Goal: Task Accomplishment & Management: Manage account settings

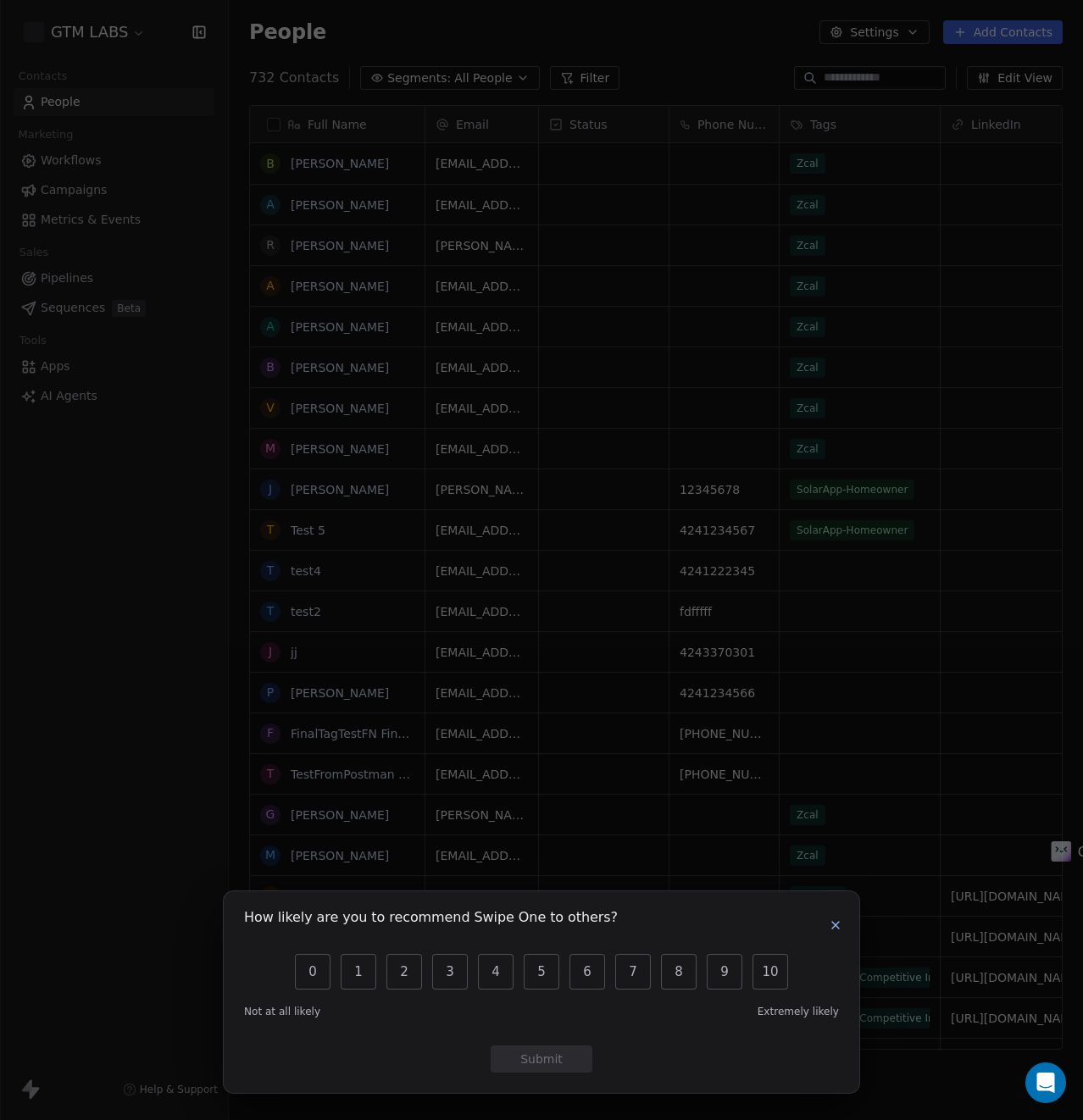
scroll to position [973, 846]
click at [841, 929] on icon "button" at bounding box center [836, 926] width 14 height 14
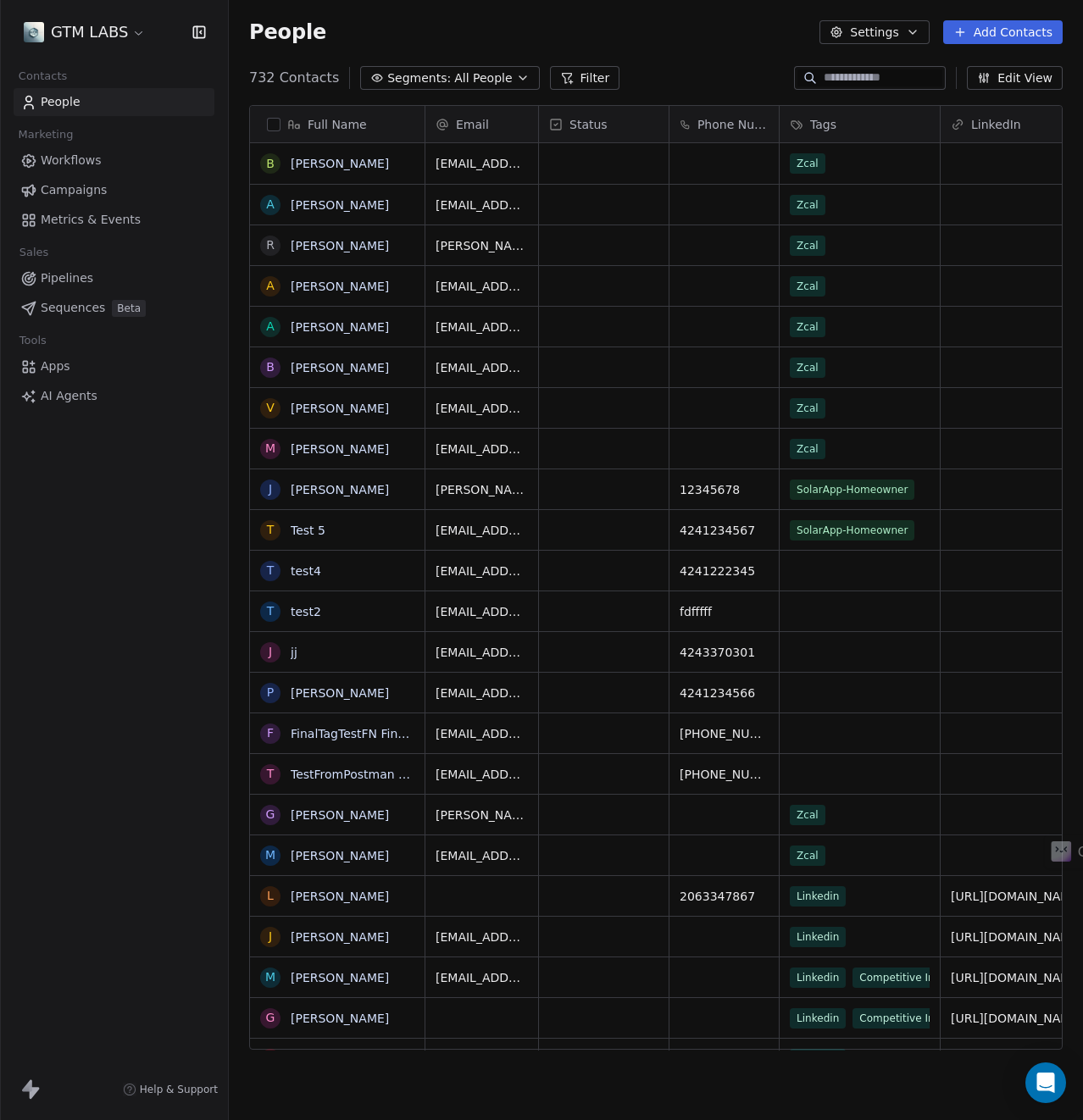
click at [879, 36] on button "Settings" at bounding box center [874, 31] width 109 height 23
click at [134, 31] on html "GTM LABS Contacts People Marketing Workflows Campaigns Metrics & Events Sales P…" at bounding box center [542, 560] width 1083 height 1120
click at [135, 31] on html "GTM LABS Contacts People Marketing Workflows Campaigns Metrics & Events Sales P…" at bounding box center [542, 560] width 1083 height 1120
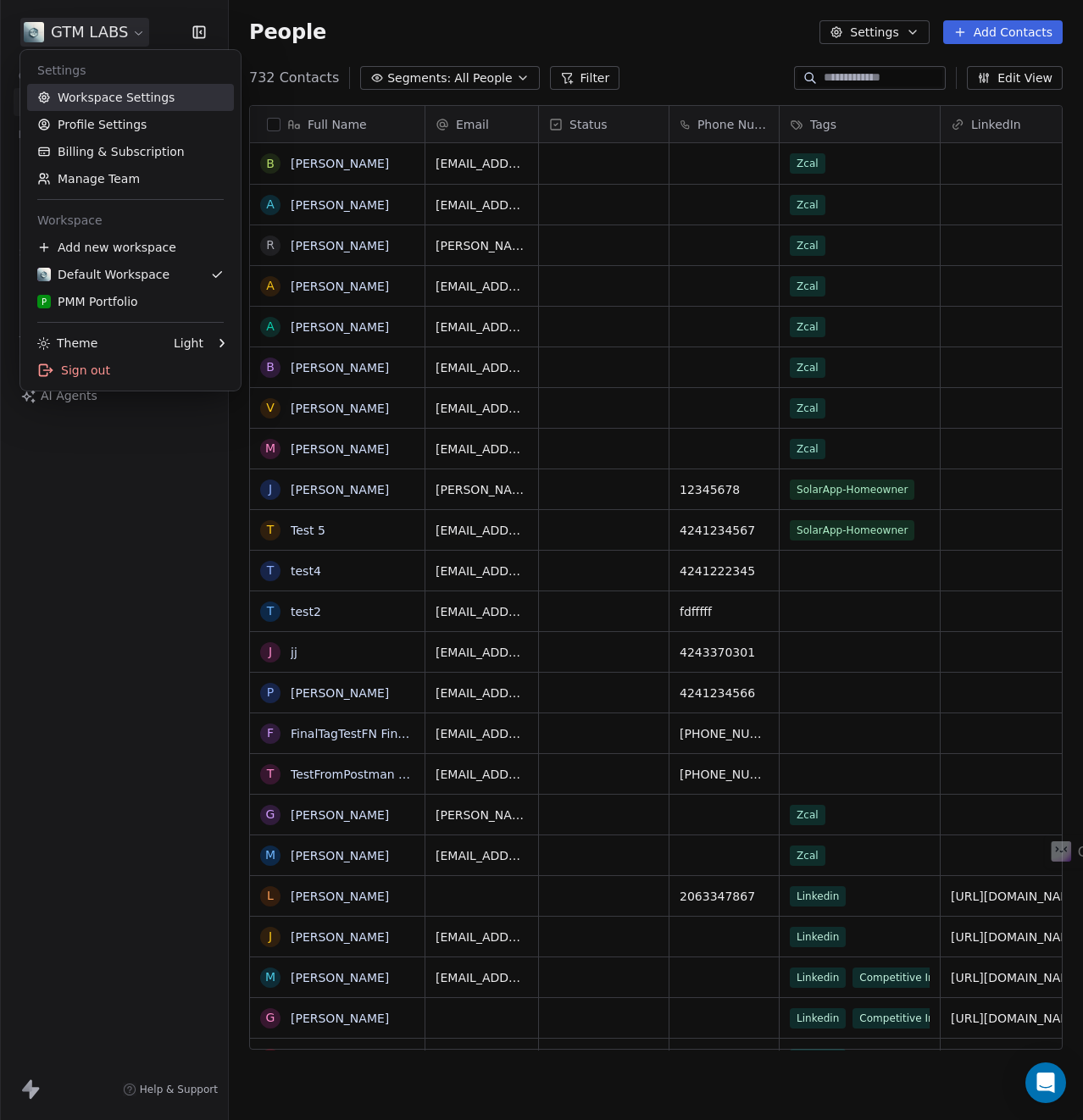
click at [138, 103] on link "Workspace Settings" at bounding box center [130, 97] width 207 height 27
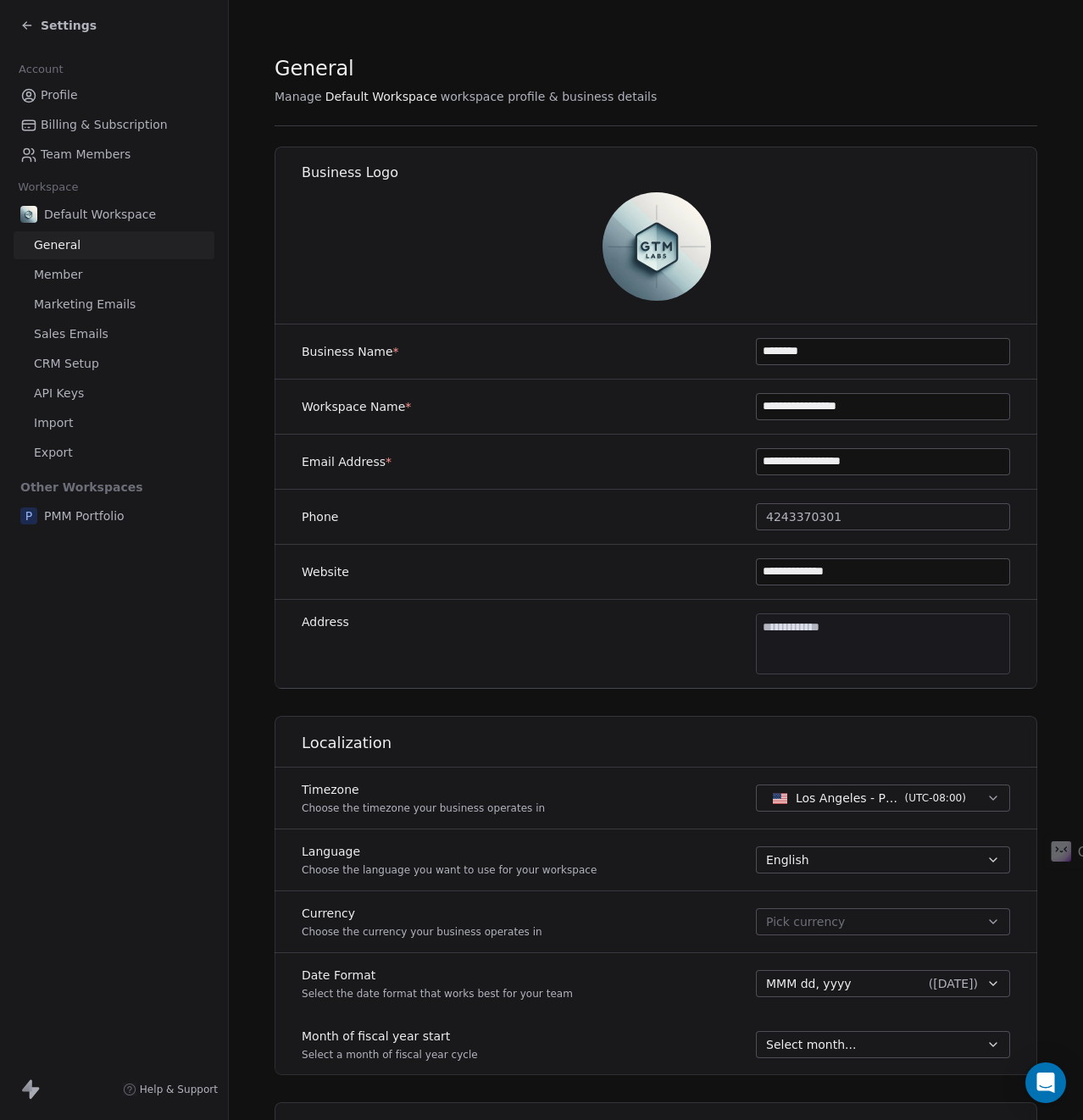
click at [74, 370] on span "CRM Setup" at bounding box center [66, 364] width 65 height 18
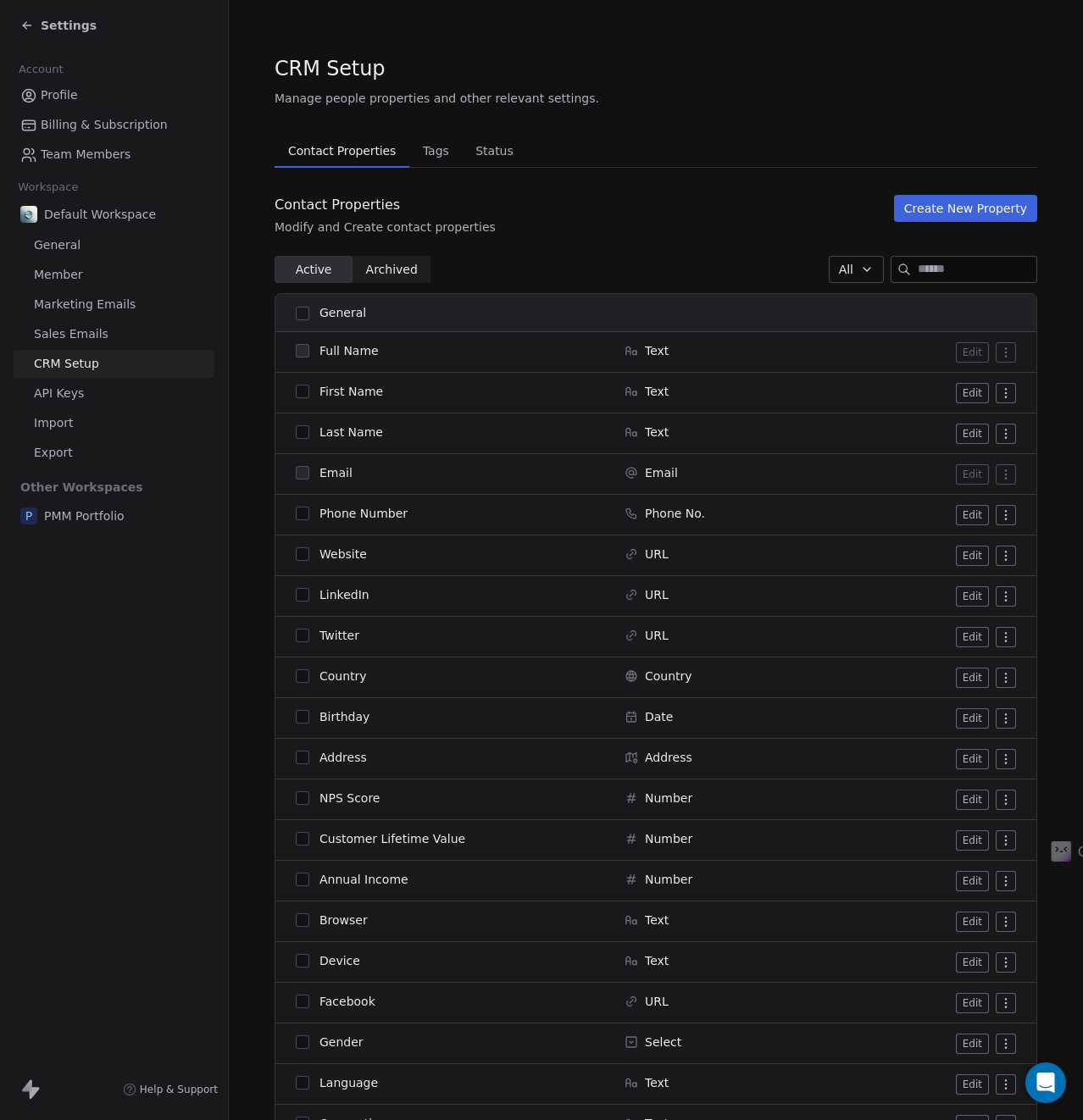
click at [425, 146] on span "Tags" at bounding box center [436, 150] width 40 height 23
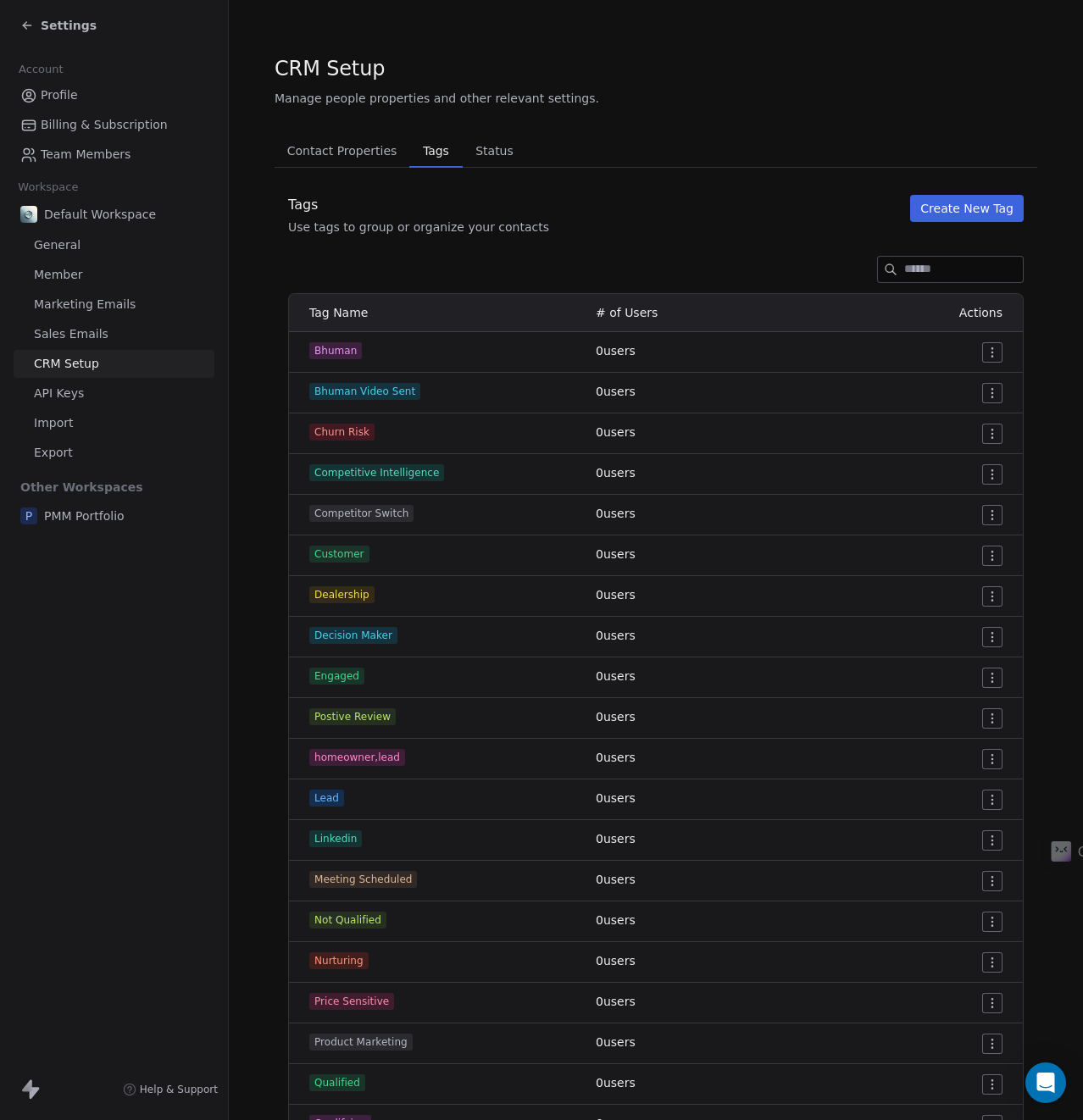
click at [476, 145] on span "Status" at bounding box center [495, 150] width 52 height 23
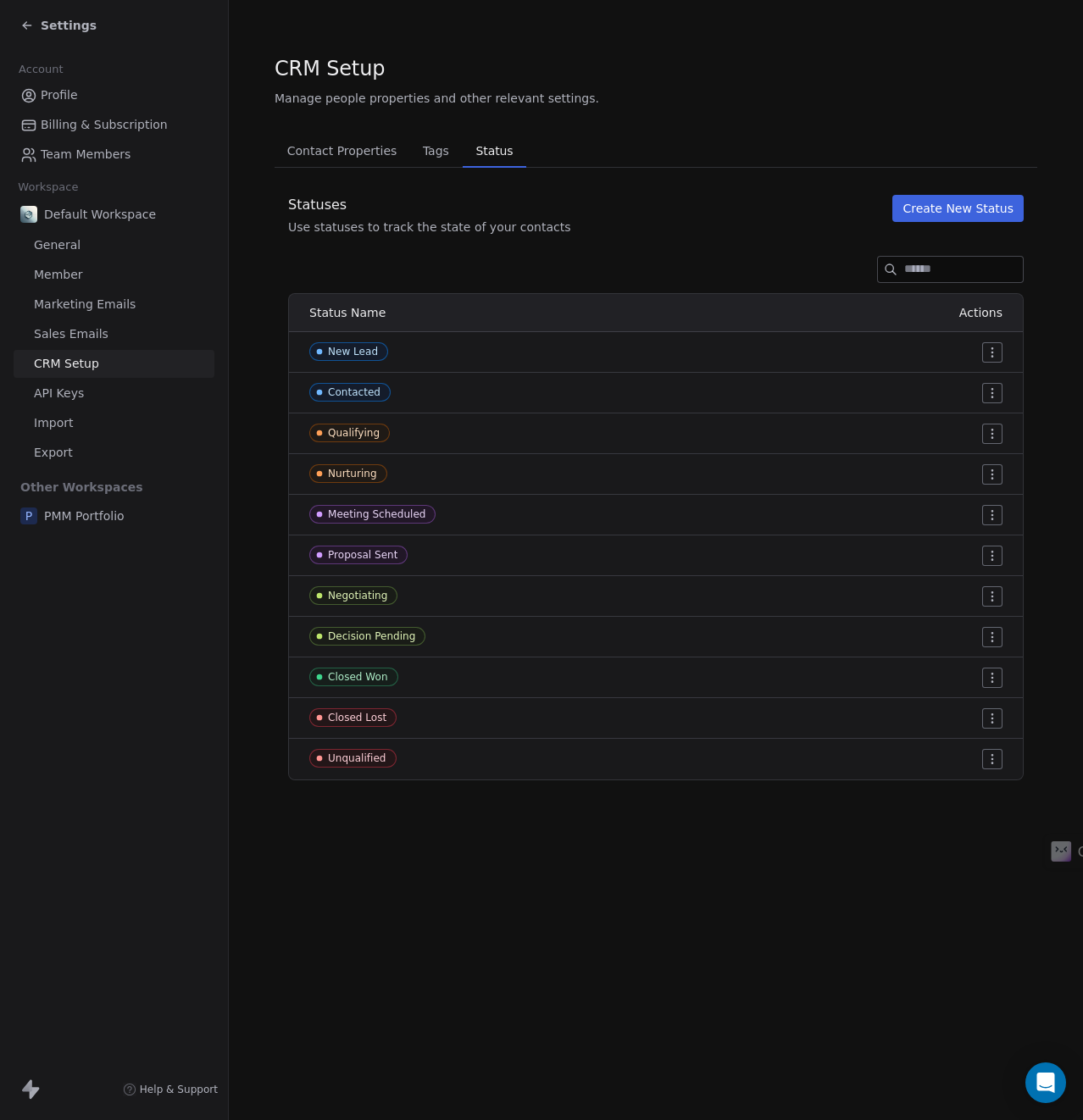
click at [65, 392] on span "API Keys" at bounding box center [59, 393] width 50 height 18
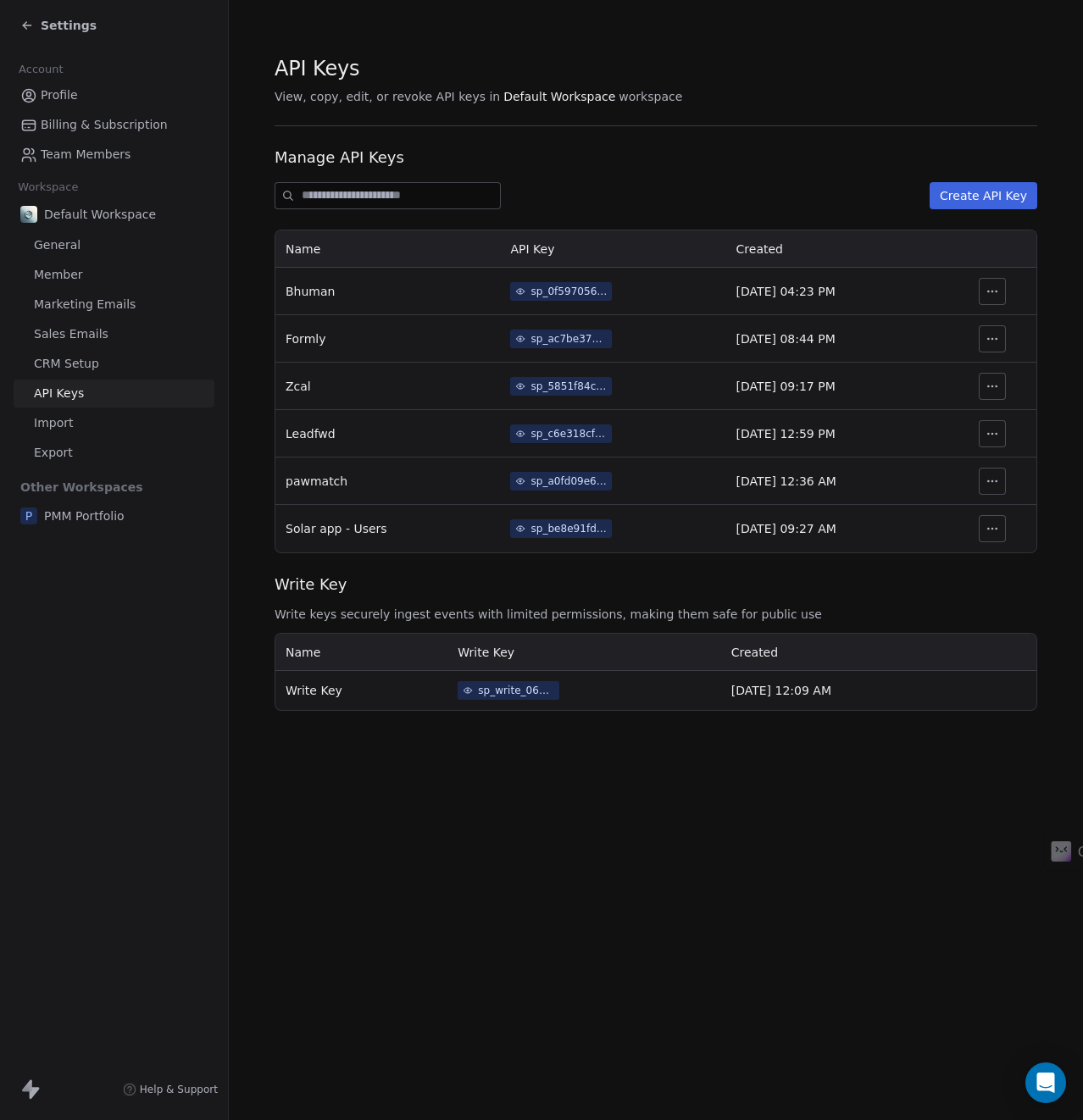
click at [1006, 289] on button "button" at bounding box center [992, 291] width 27 height 27
click at [740, 890] on div "API Keys View, copy, edit, or revoke API keys in Default Workspace workspace Ma…" at bounding box center [656, 560] width 854 height 1120
click at [973, 195] on button "Create API Key" at bounding box center [983, 195] width 108 height 27
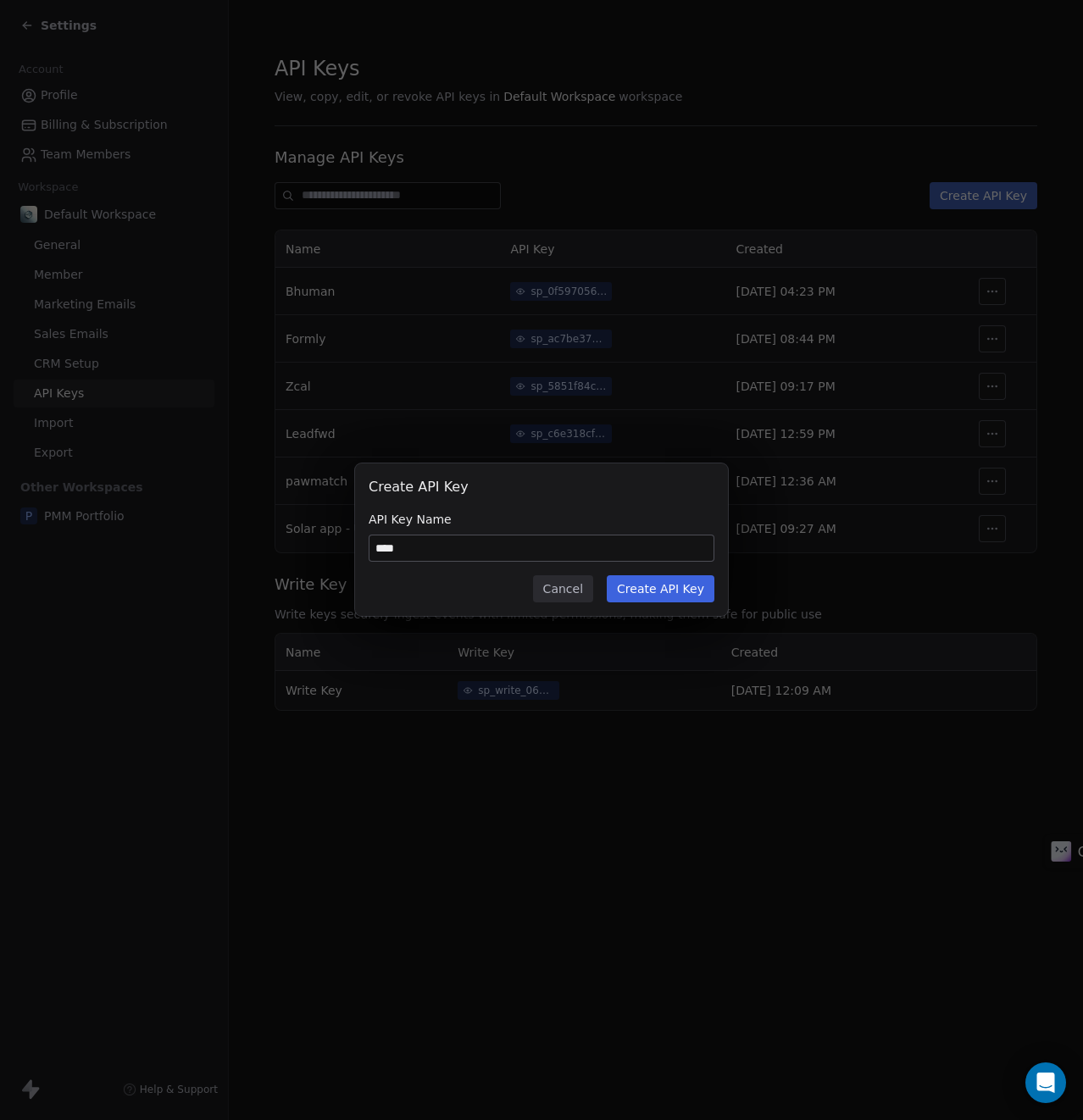
drag, startPoint x: 246, startPoint y: 562, endPoint x: 206, endPoint y: 562, distance: 40.0
click at [207, 562] on div "Create API Key API Key Name **** Cancel Create API Key" at bounding box center [542, 560] width 1083 height 246
type input "**********"
click at [654, 599] on button "Create API Key" at bounding box center [660, 588] width 108 height 27
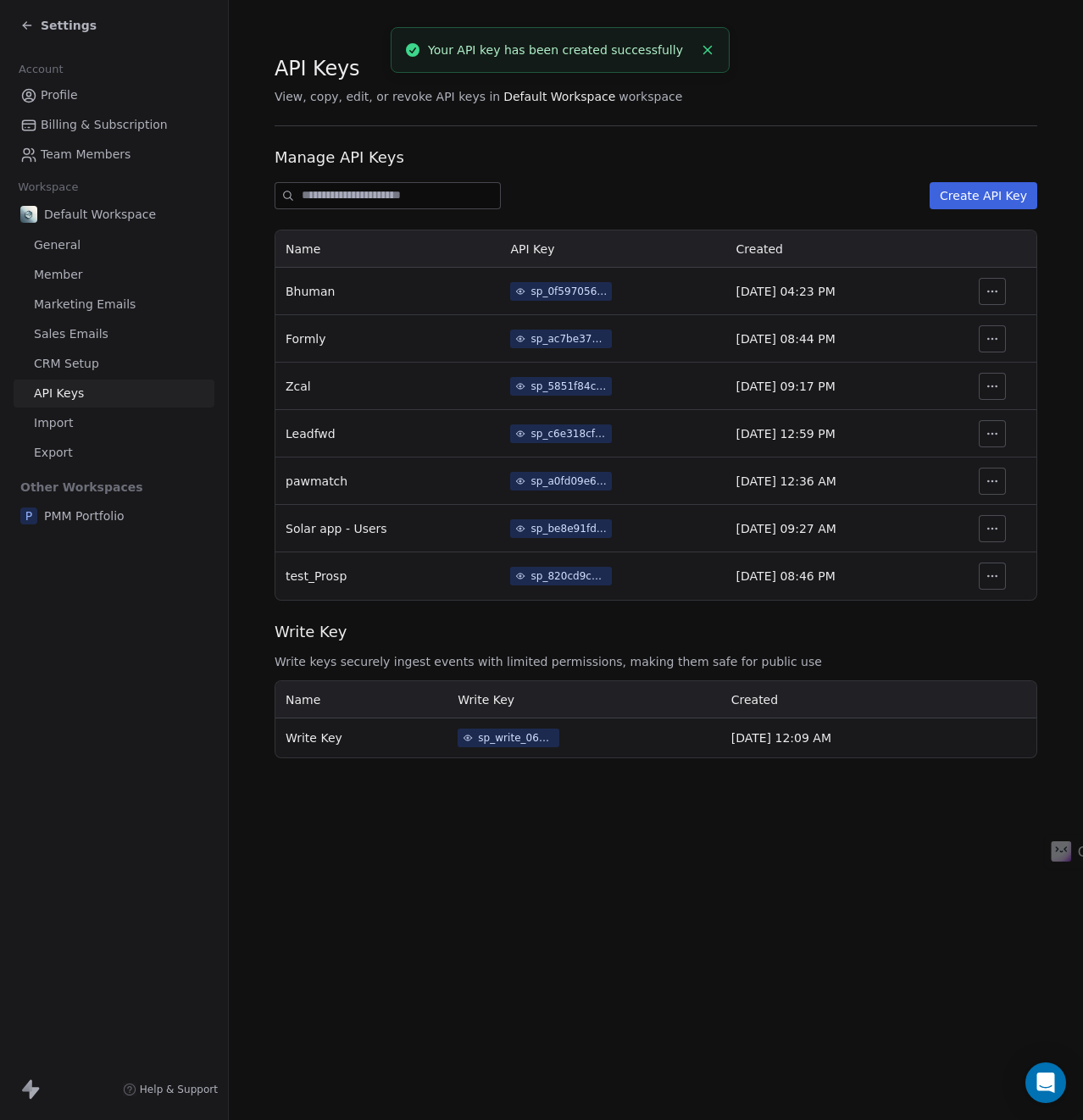
click at [998, 574] on icon "button" at bounding box center [993, 576] width 14 height 14
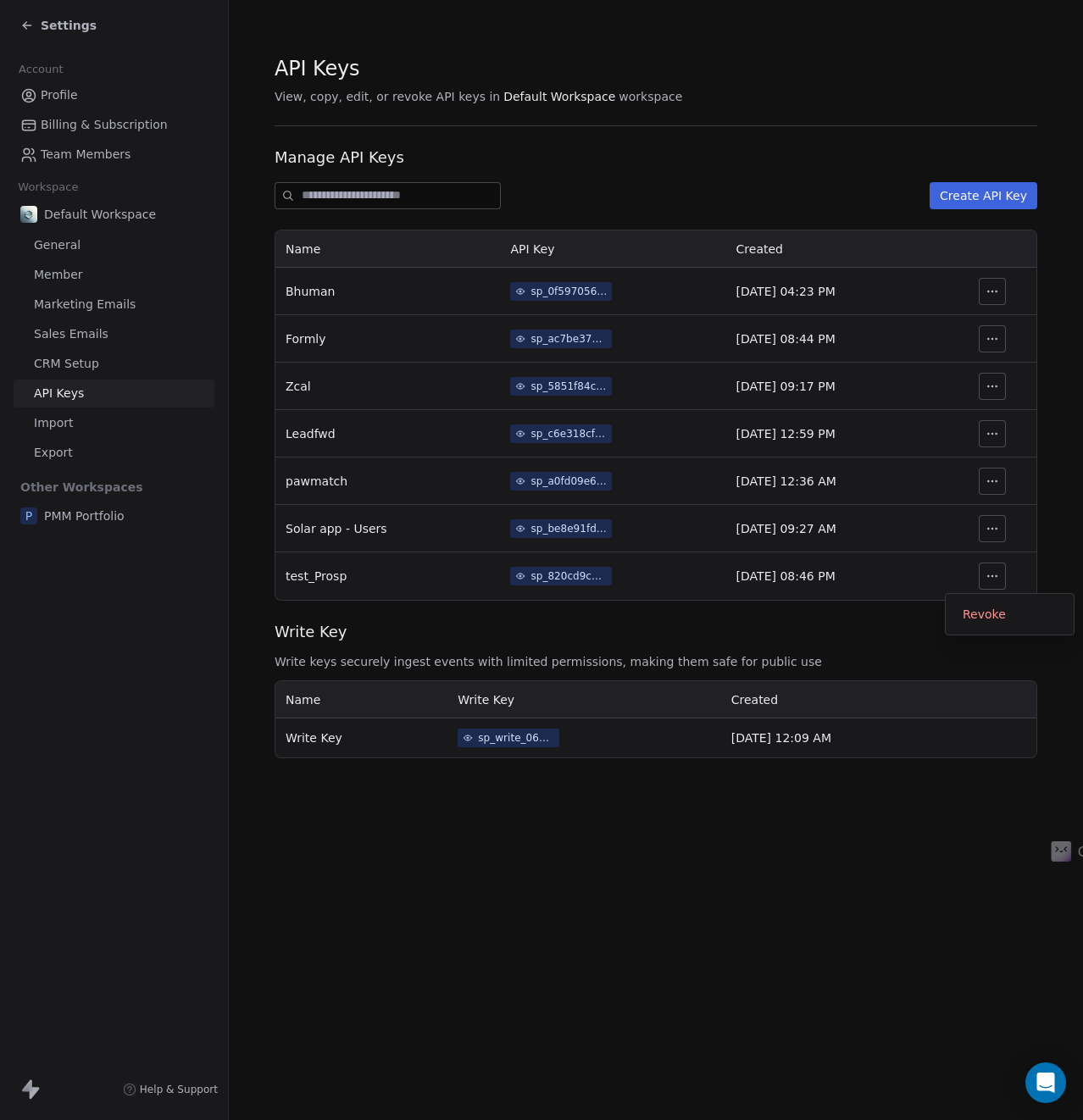
click at [598, 583] on td "sp_820cd9cdb46d4b469021ce9299597e8c" at bounding box center [613, 576] width 226 height 48
click at [574, 578] on div "sp_820cd9cdb46d4b469021ce9299597e8c" at bounding box center [568, 576] width 76 height 16
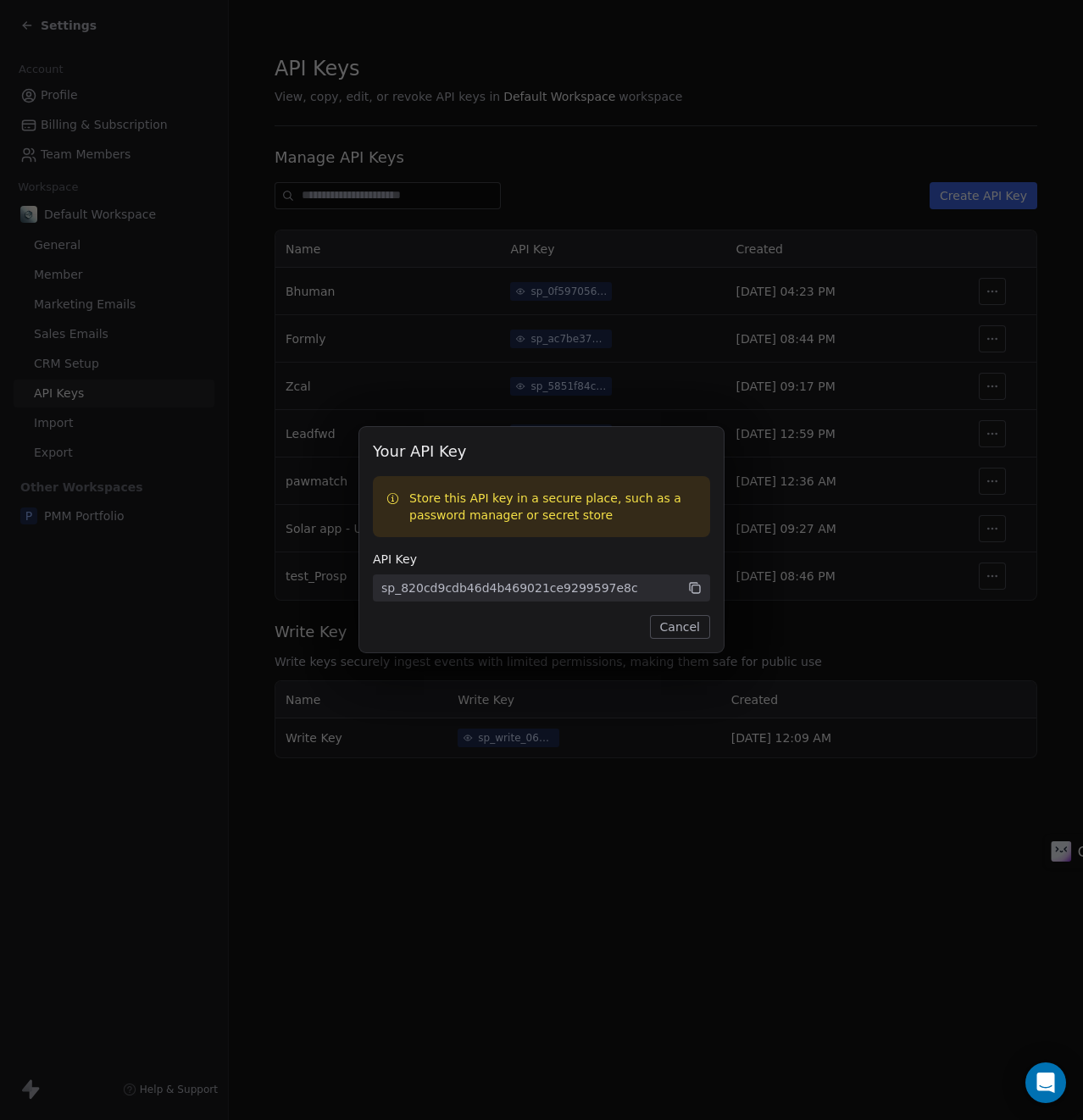
click at [678, 636] on button "Cancel" at bounding box center [679, 626] width 60 height 23
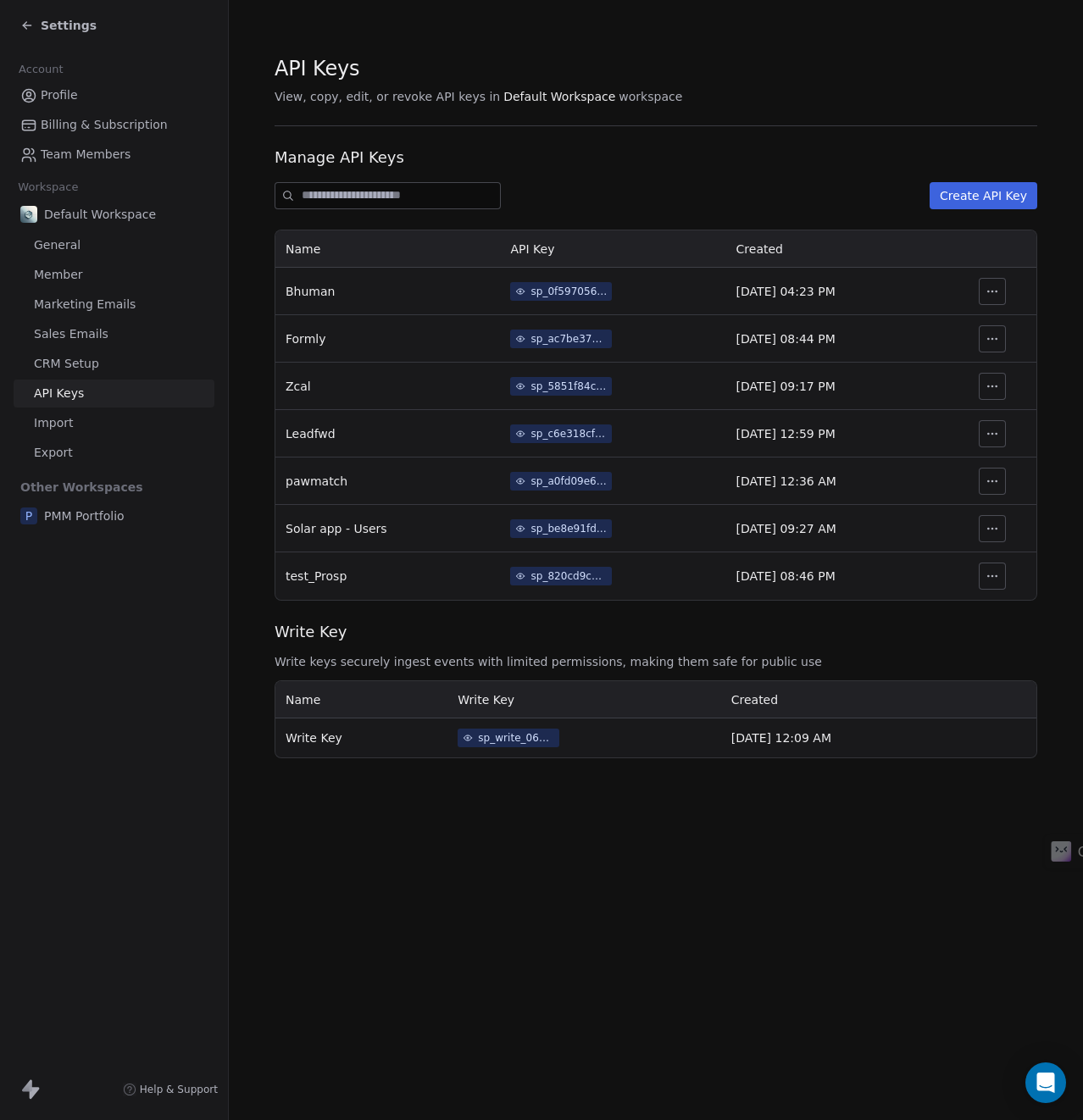
click at [483, 730] on span "sp_write_061903a7e2784b43807ff8357662453c" at bounding box center [508, 737] width 102 height 18
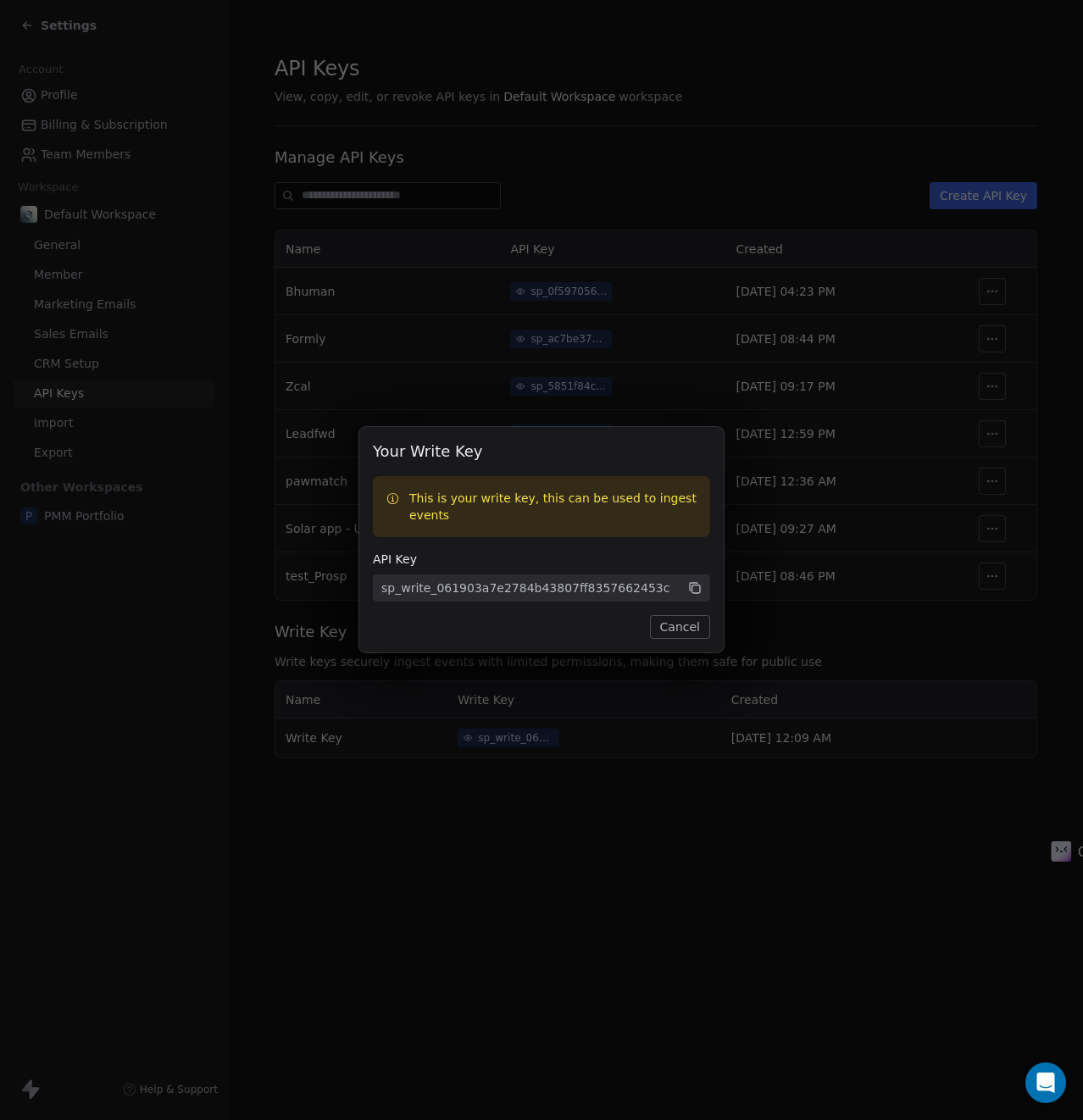
click at [689, 617] on button "Cancel" at bounding box center [679, 626] width 60 height 23
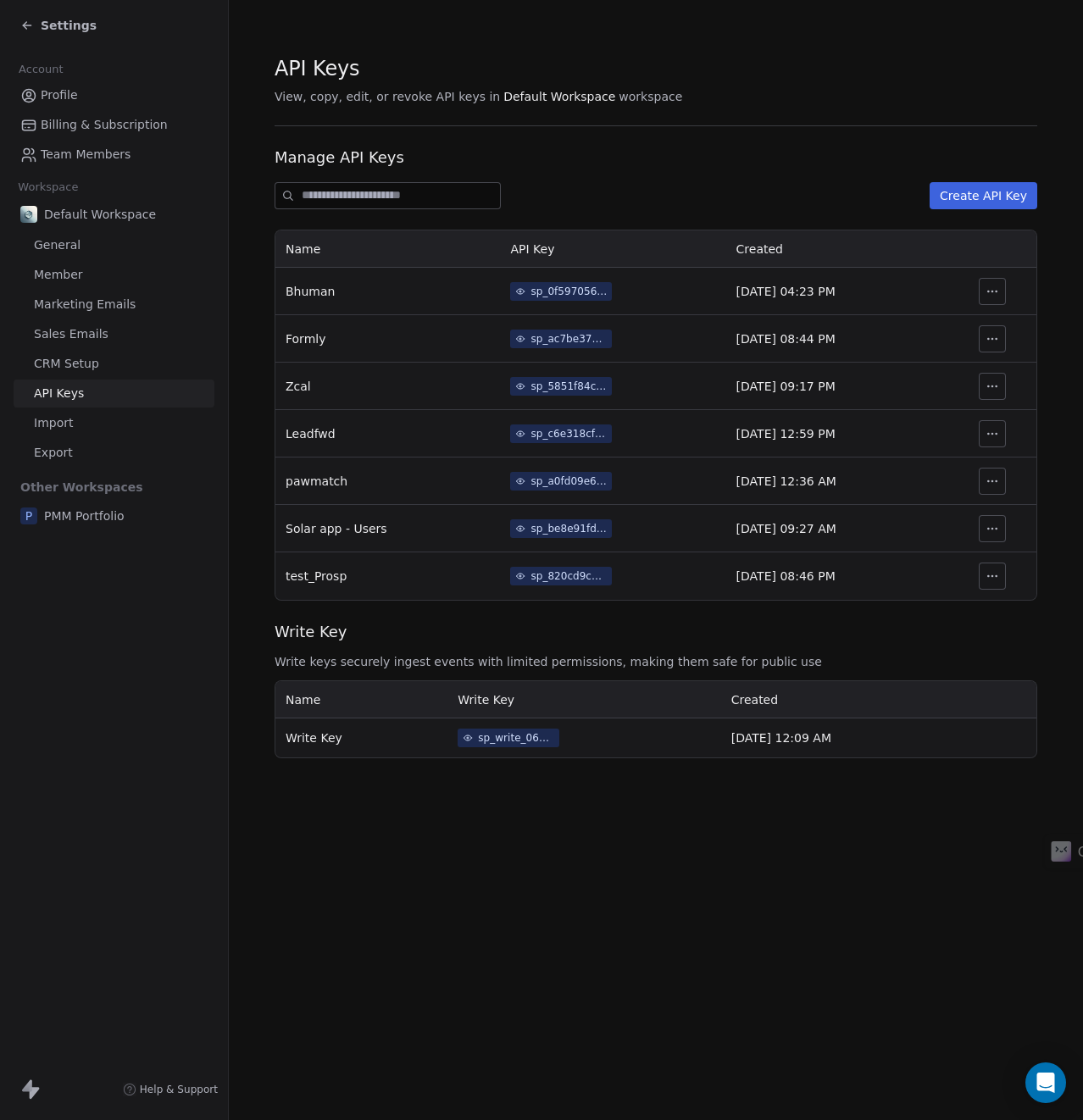
click at [87, 460] on link "Export" at bounding box center [114, 453] width 200 height 28
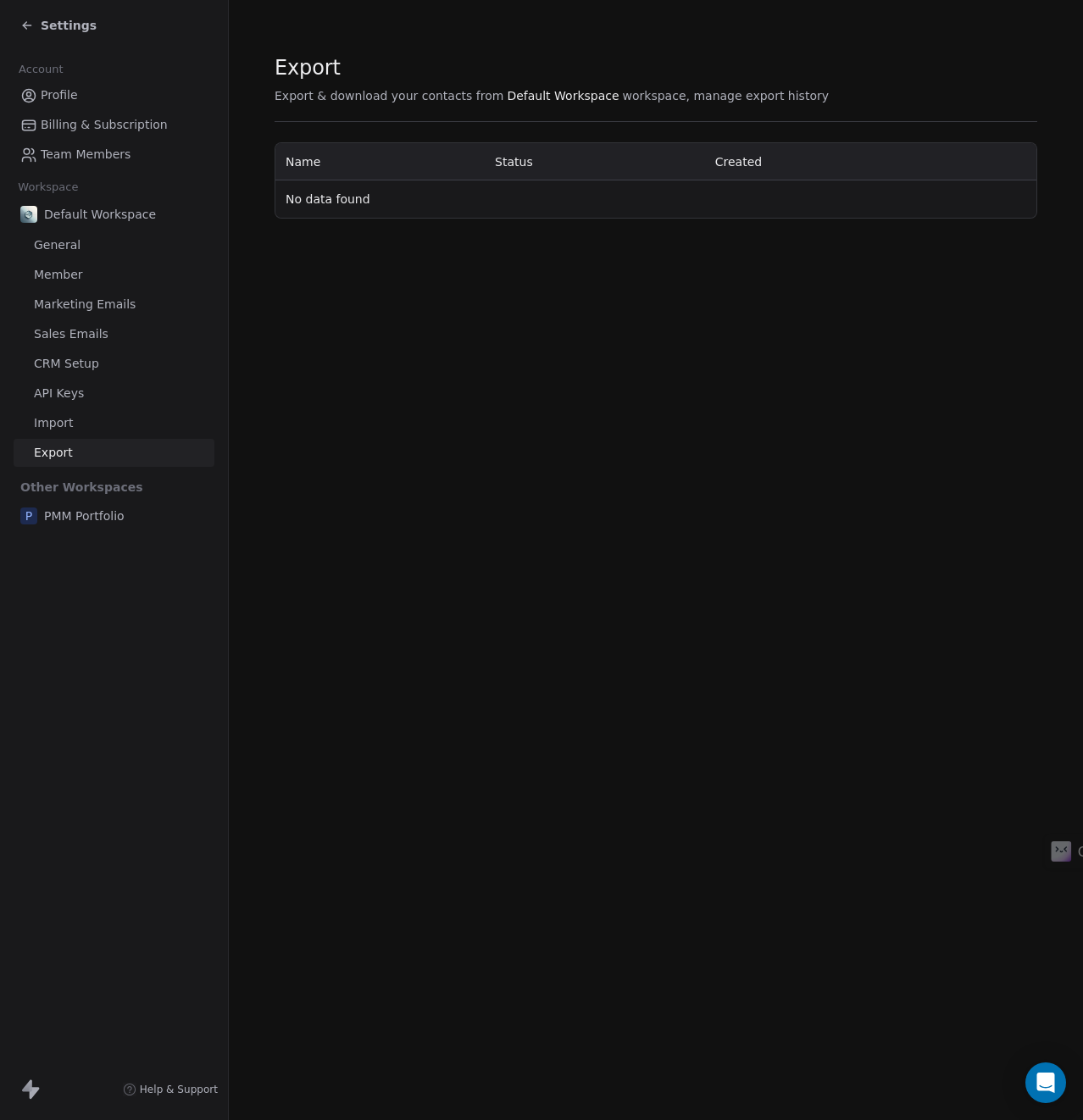
click at [80, 425] on link "Import" at bounding box center [114, 423] width 200 height 28
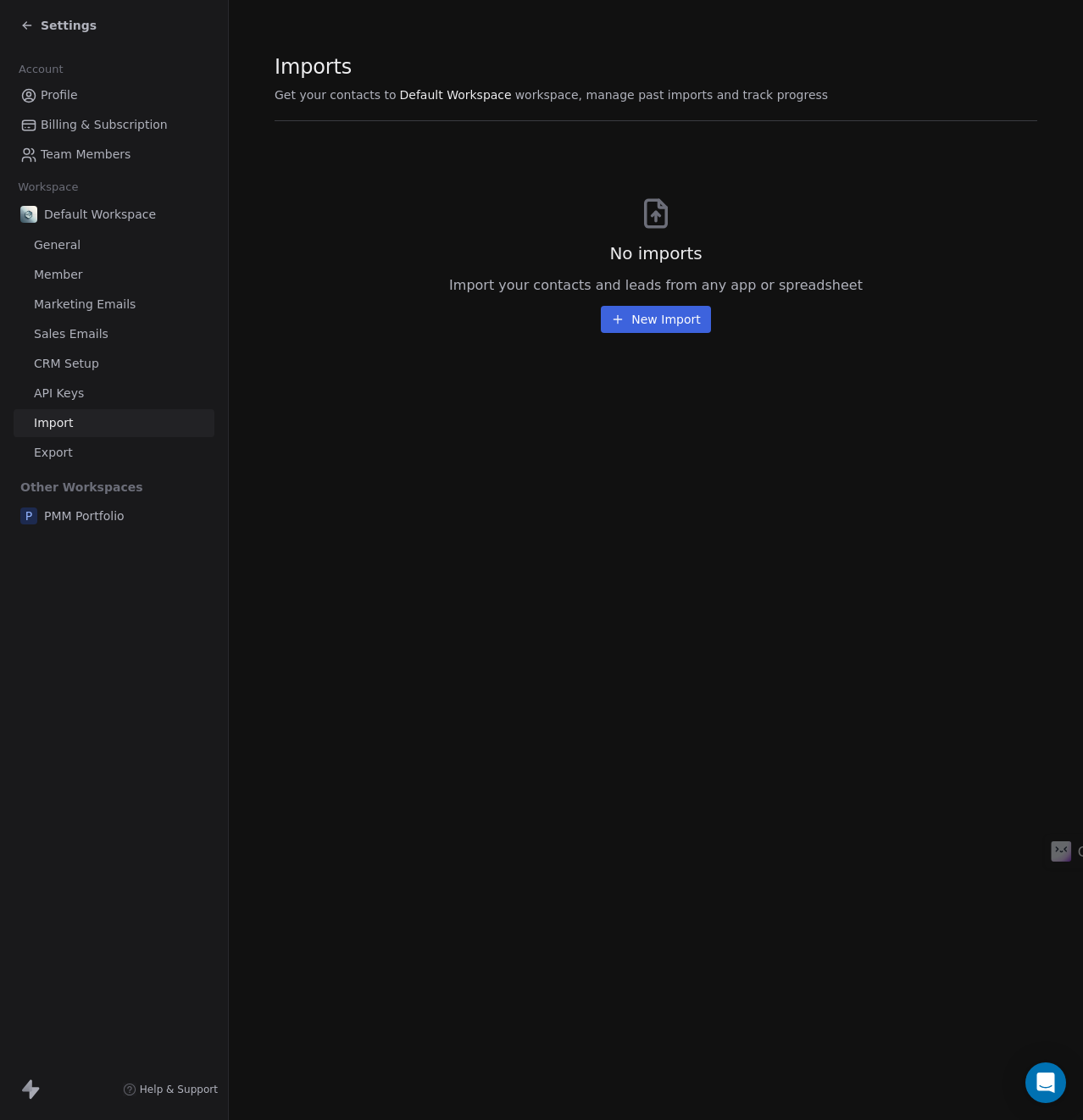
click at [72, 249] on span "General" at bounding box center [57, 245] width 47 height 18
